Goal: Task Accomplishment & Management: Use online tool/utility

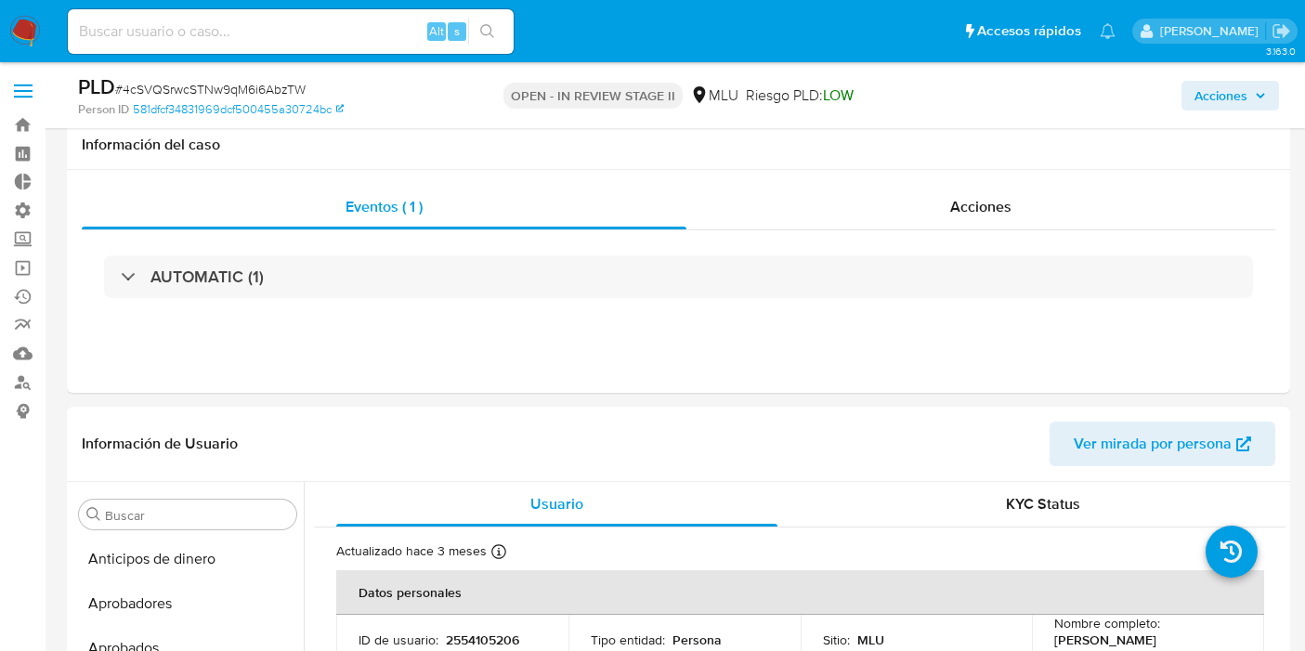
select select "10"
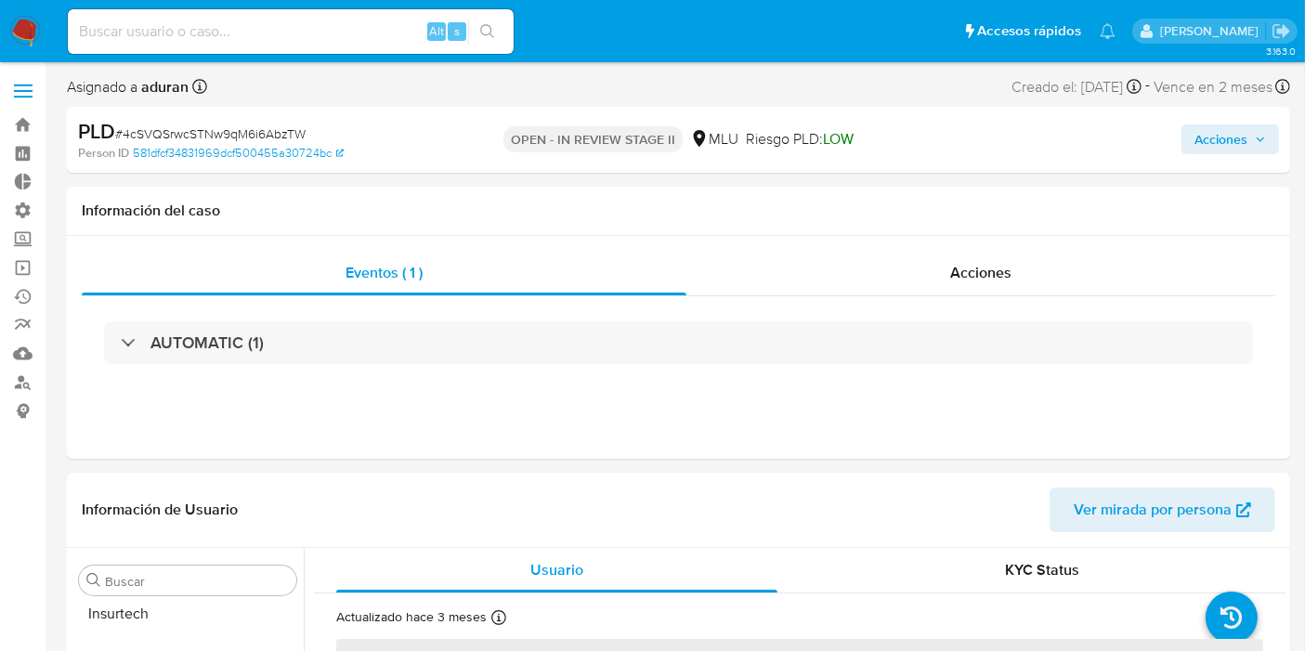
scroll to position [962, 0]
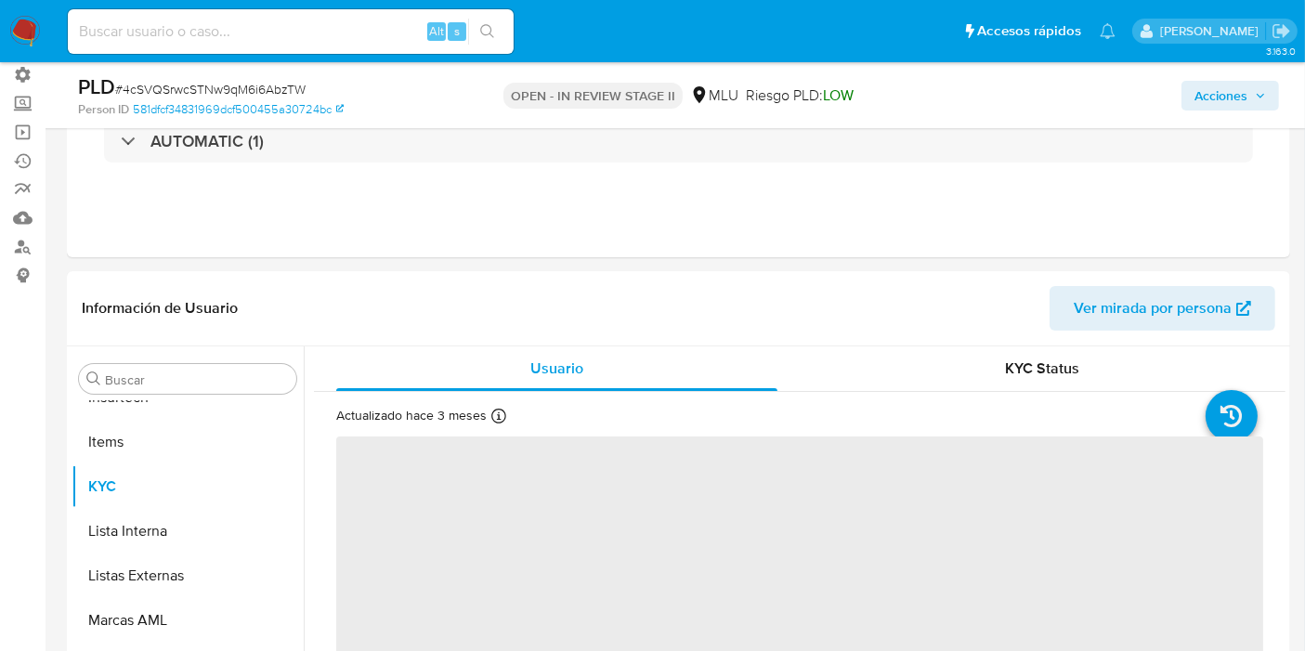
select select "10"
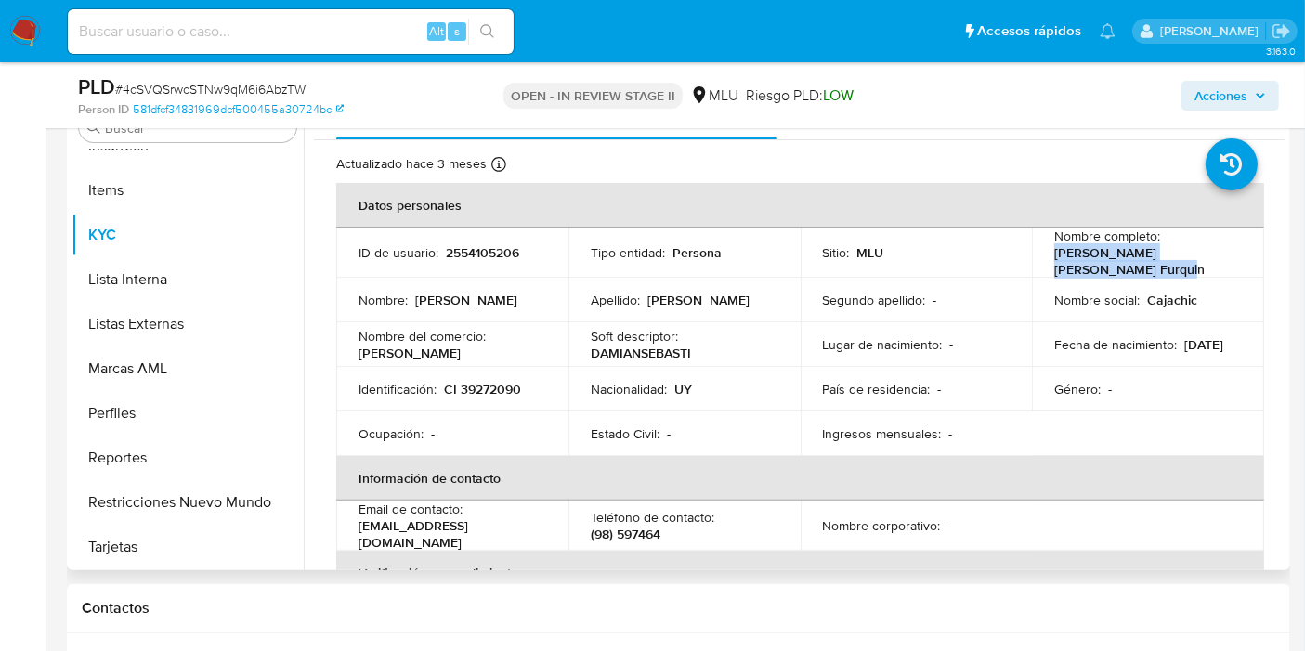
drag, startPoint x: 1115, startPoint y: 269, endPoint x: 1050, endPoint y: 254, distance: 67.6
click at [1054, 254] on p "[PERSON_NAME] [PERSON_NAME] Furquin" at bounding box center [1144, 260] width 180 height 33
copy p "[PERSON_NAME] [PERSON_NAME] Furquin"
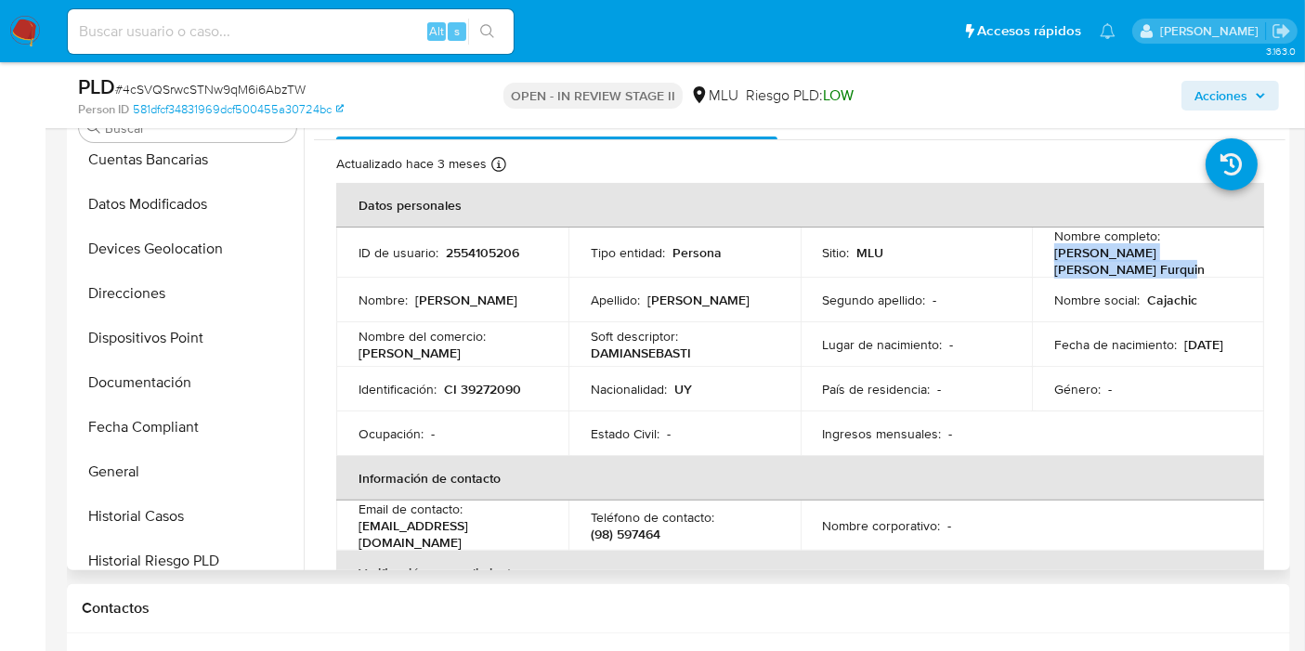
scroll to position [0, 0]
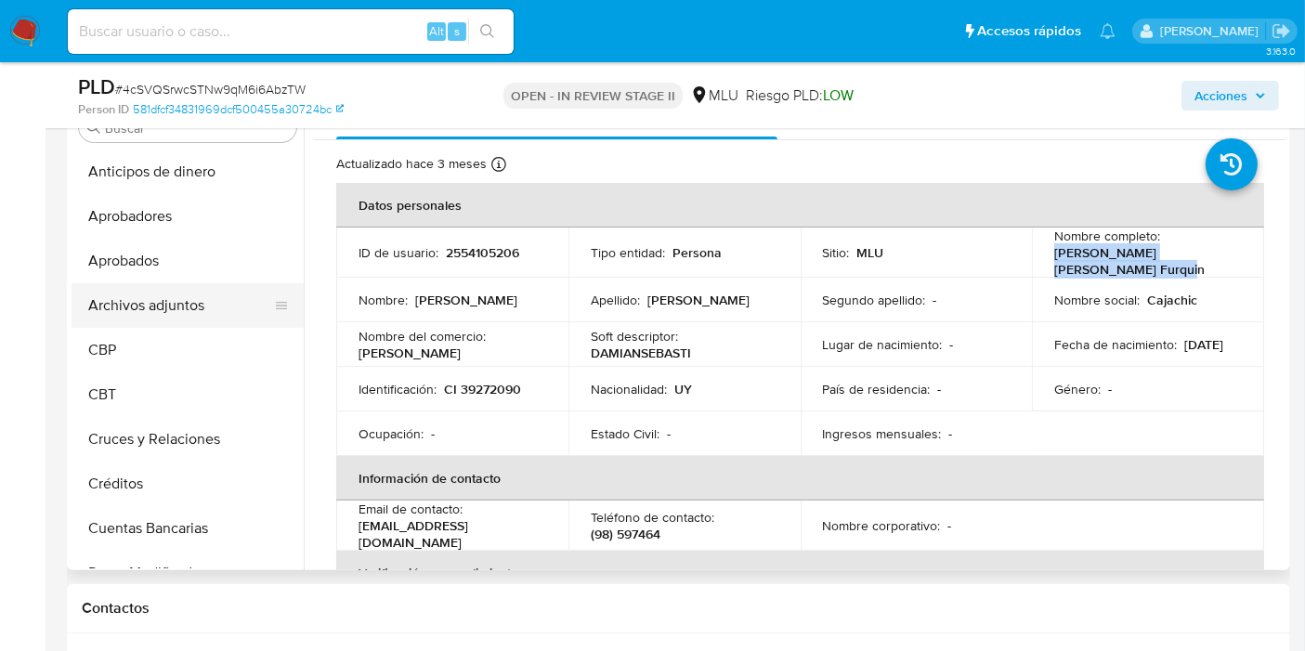
drag, startPoint x: 1076, startPoint y: 254, endPoint x: 119, endPoint y: 320, distance: 959.8
click at [119, 320] on button "Archivos adjuntos" at bounding box center [180, 305] width 217 height 45
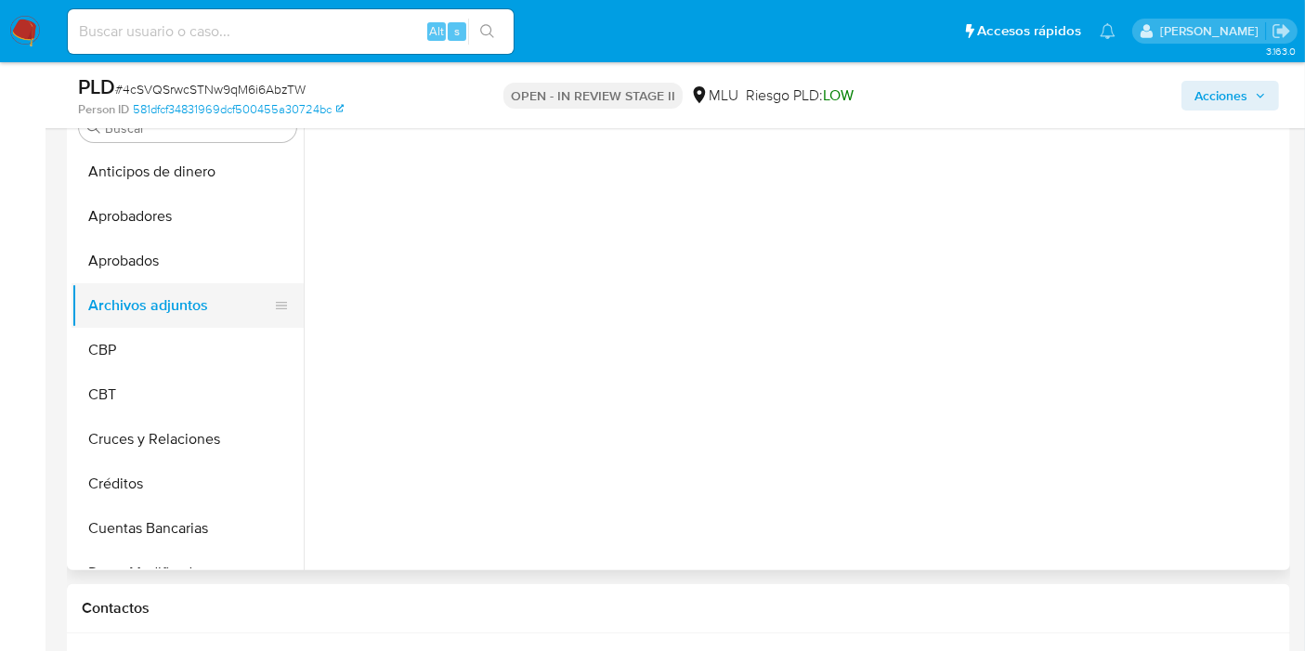
click at [136, 308] on button "Archivos adjuntos" at bounding box center [180, 305] width 217 height 45
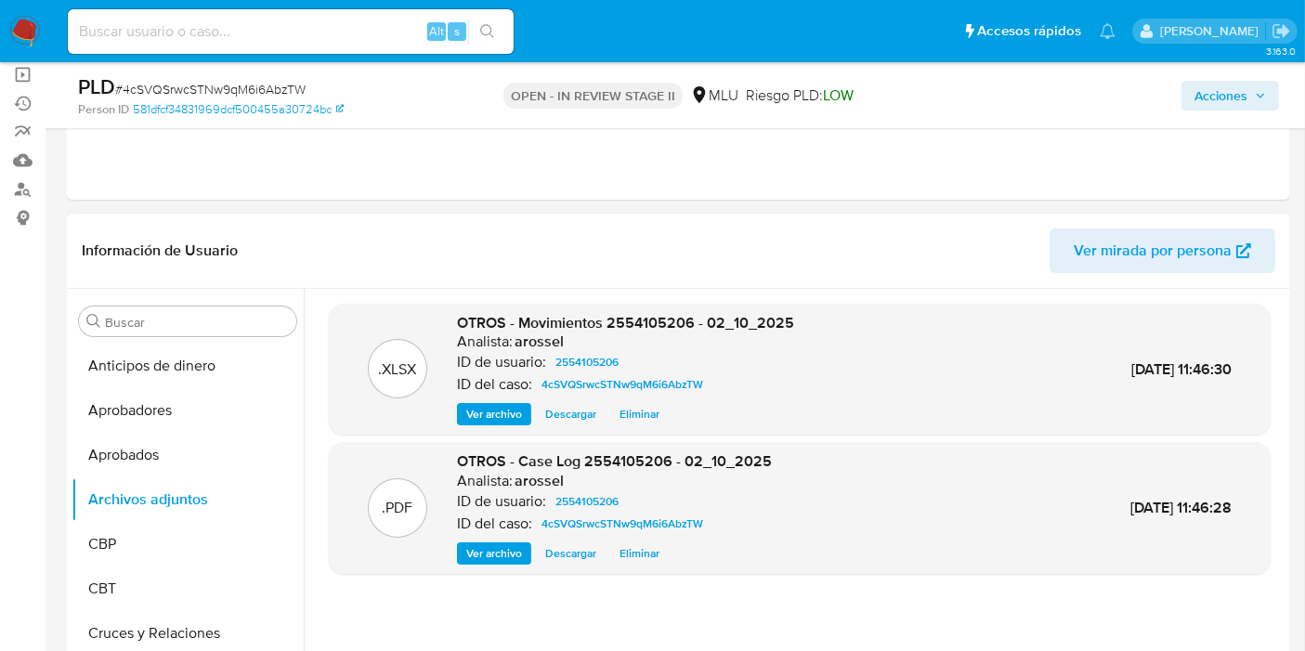
scroll to position [190, 0]
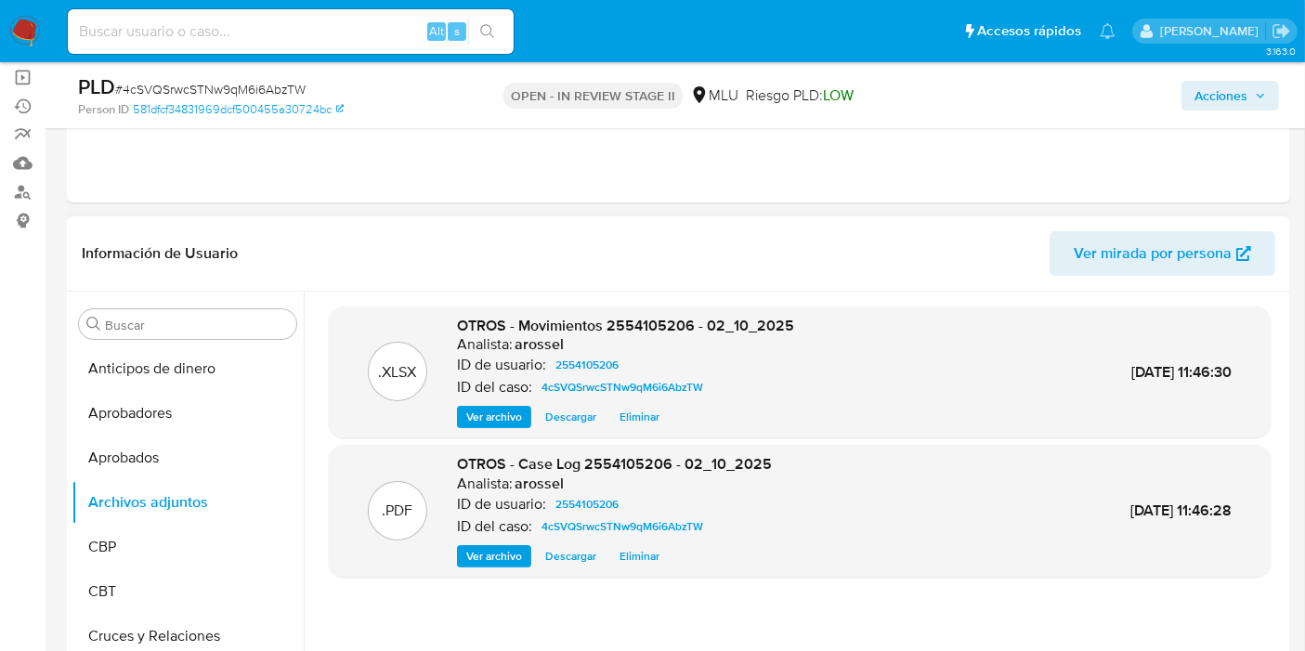
click at [579, 547] on span "Descargar" at bounding box center [570, 556] width 51 height 19
